Goal: Find specific page/section: Find specific page/section

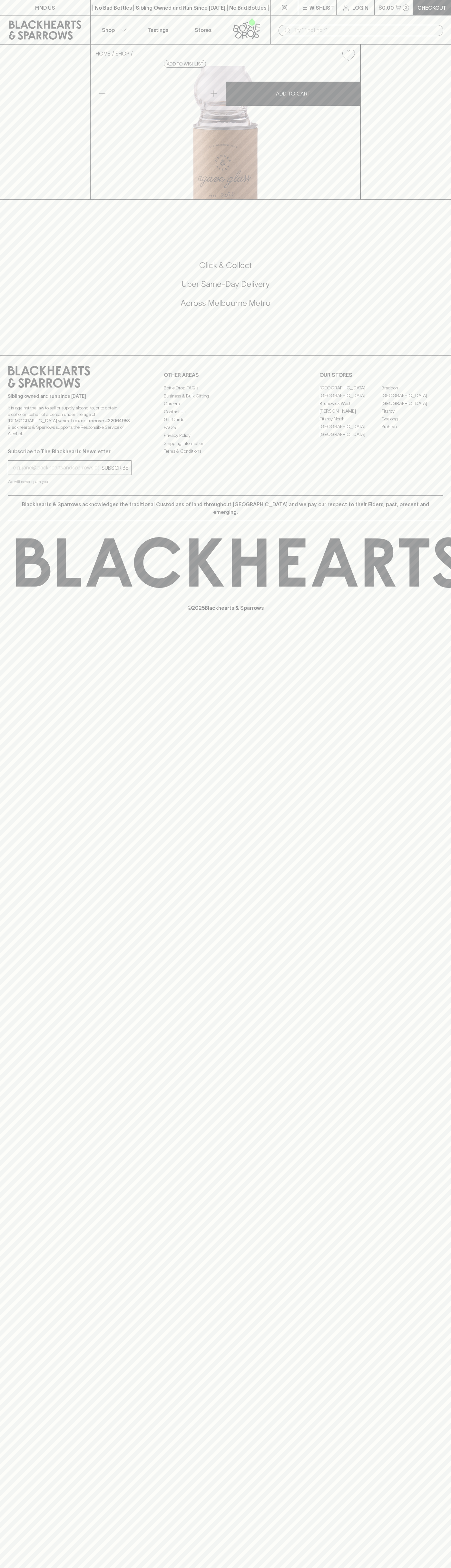
click at [351, 392] on link "[GEOGRAPHIC_DATA]" at bounding box center [350, 388] width 62 height 7
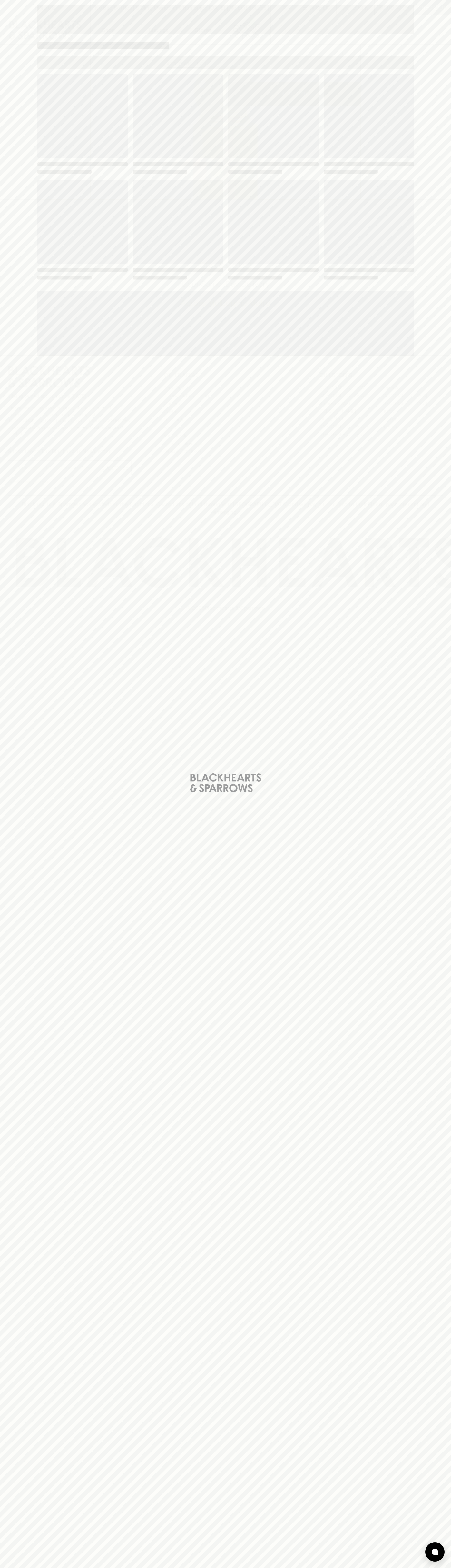
click at [306, 203] on span "Loading" at bounding box center [273, 222] width 90 height 84
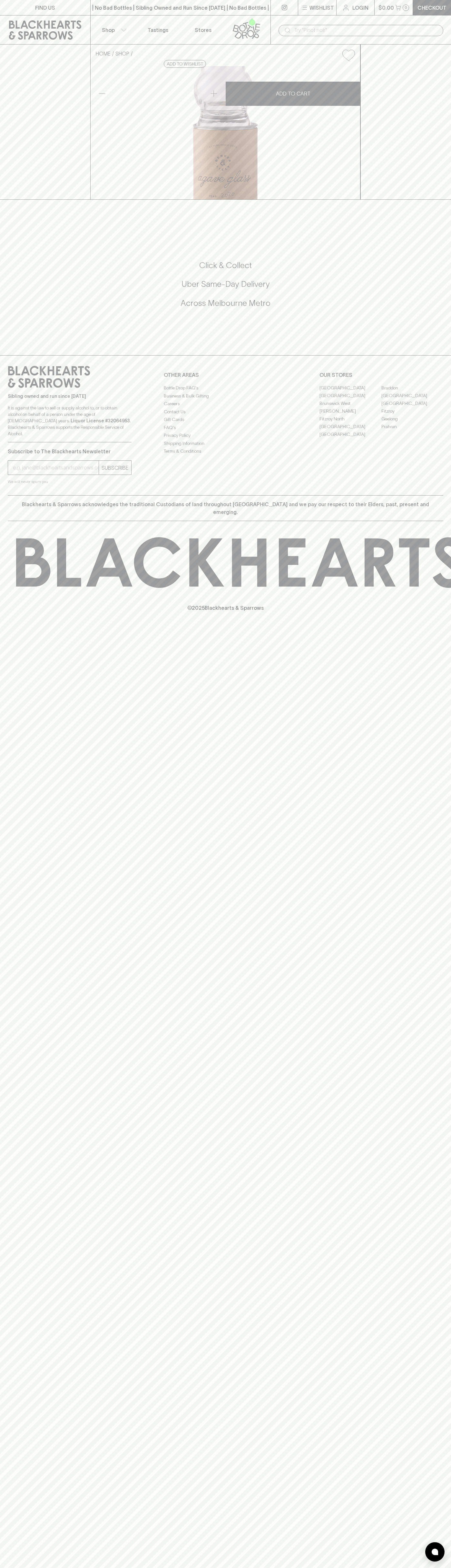
click at [70, 7] on link "FIND US" at bounding box center [45, 7] width 90 height 15
click at [120, 1568] on html "FIND US | No Bad Bottles | Sibling Owned and Run Since 2006 | No Bad Bottles | …" at bounding box center [226, 784] width 451 height 1568
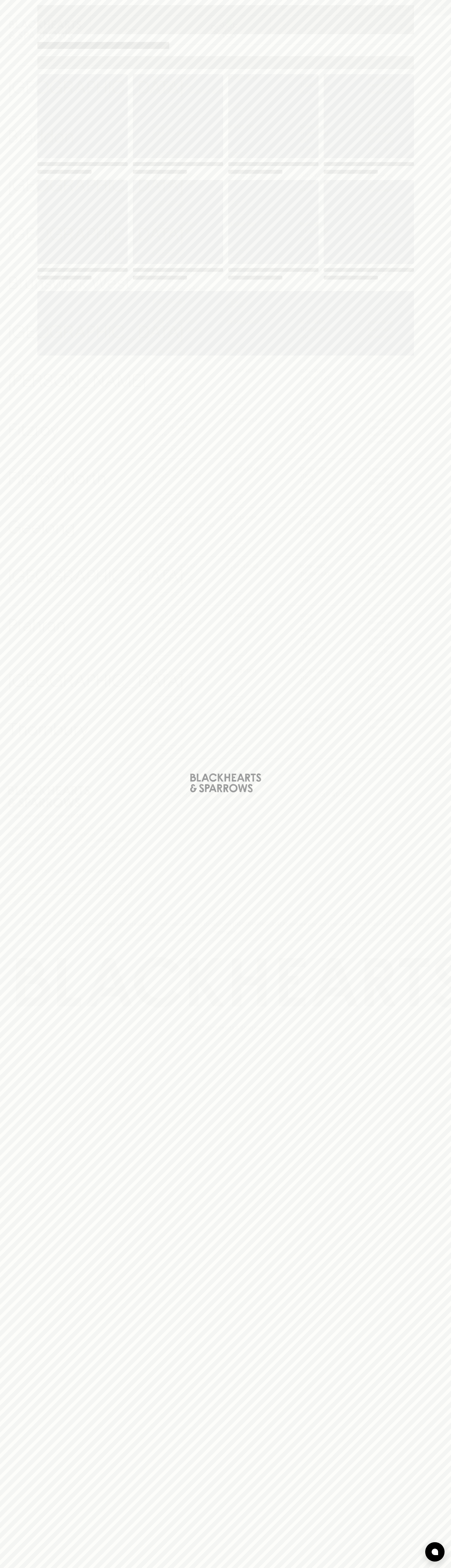
click at [23, 1325] on div "Loading" at bounding box center [226, 784] width 451 height 1568
